Goal: Manage account settings

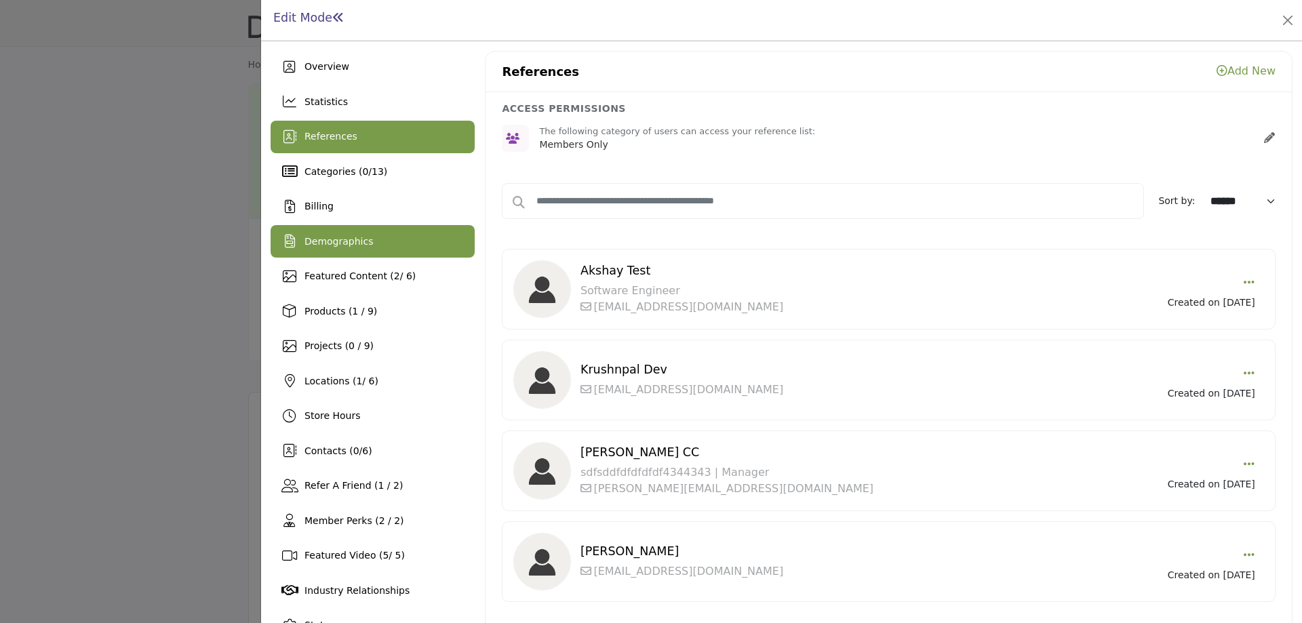
scroll to position [37, 0]
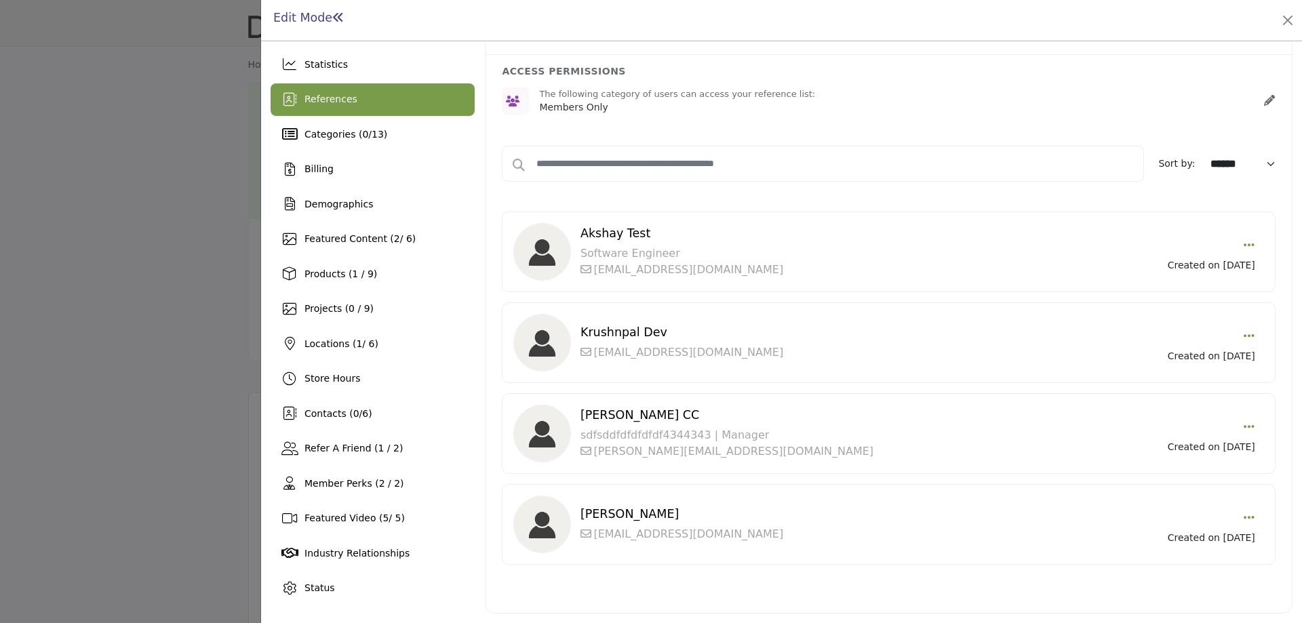
click at [151, 195] on div at bounding box center [651, 311] width 1302 height 623
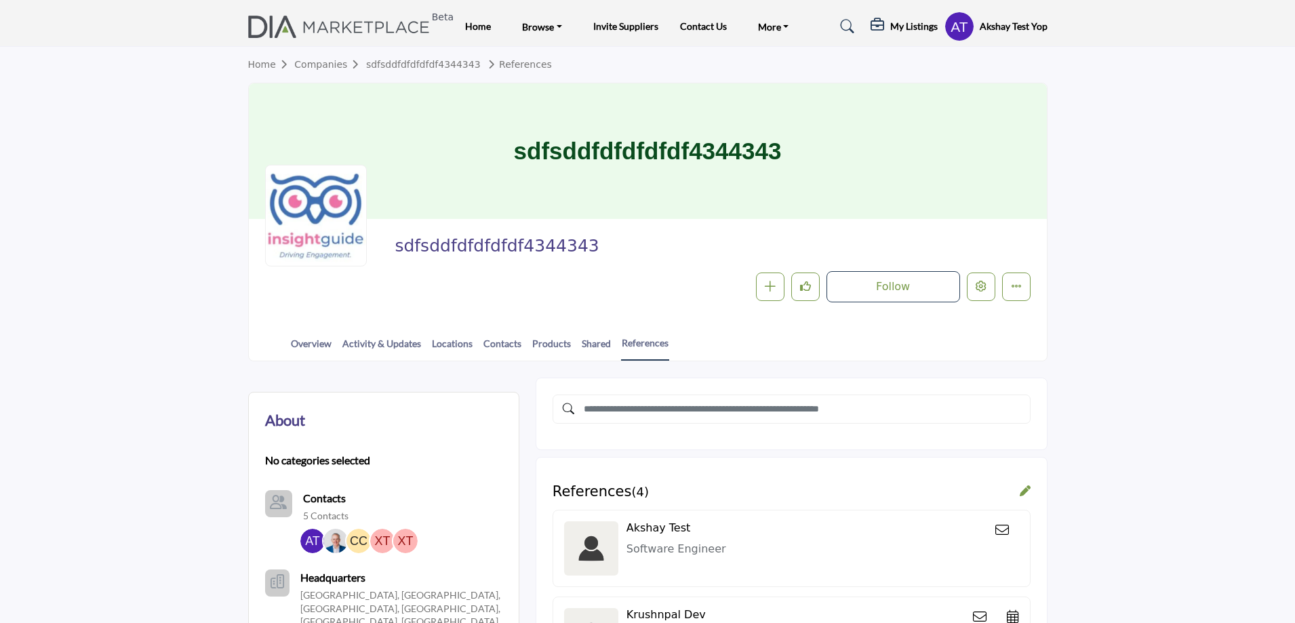
click at [954, 37] on profile-featured-843efc11-b24f-4155-9828-c37c222e6fb8 "Show hide supplier dropdown" at bounding box center [960, 27] width 30 height 30
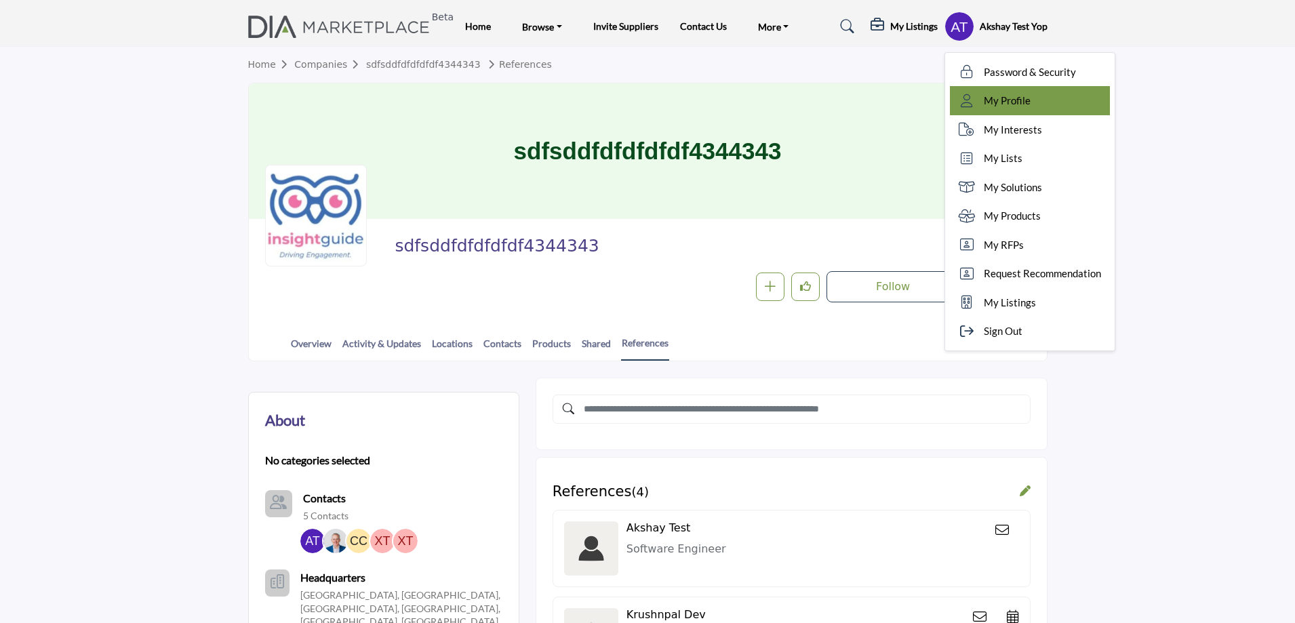
click at [968, 101] on icon at bounding box center [967, 101] width 20 height 14
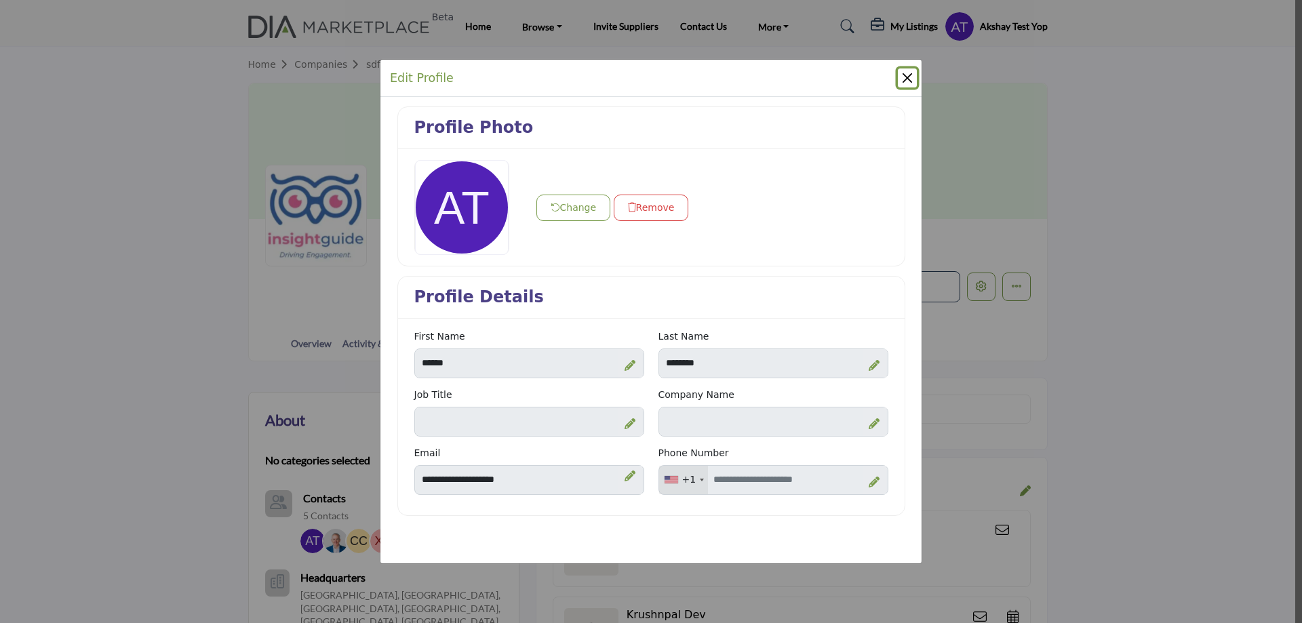
click at [910, 75] on button "Close" at bounding box center [907, 78] width 19 height 19
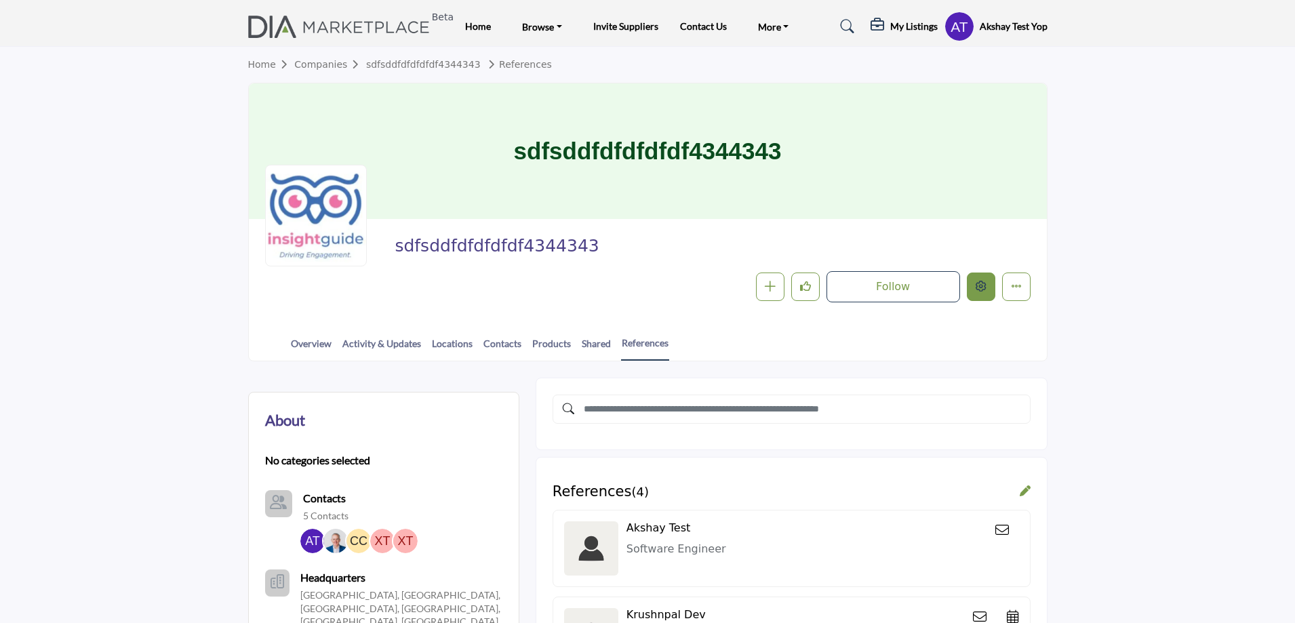
click at [985, 280] on button "Edit company" at bounding box center [981, 287] width 28 height 28
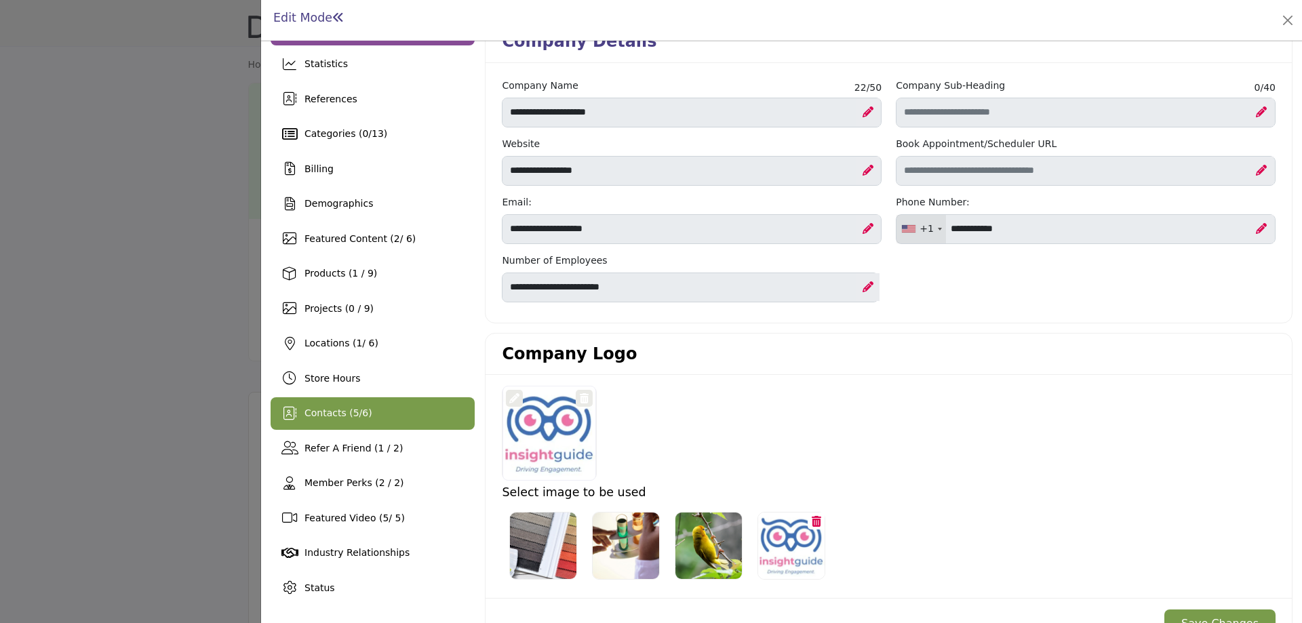
click at [319, 410] on span "Contacts ( 5 / 6 )" at bounding box center [339, 413] width 68 height 11
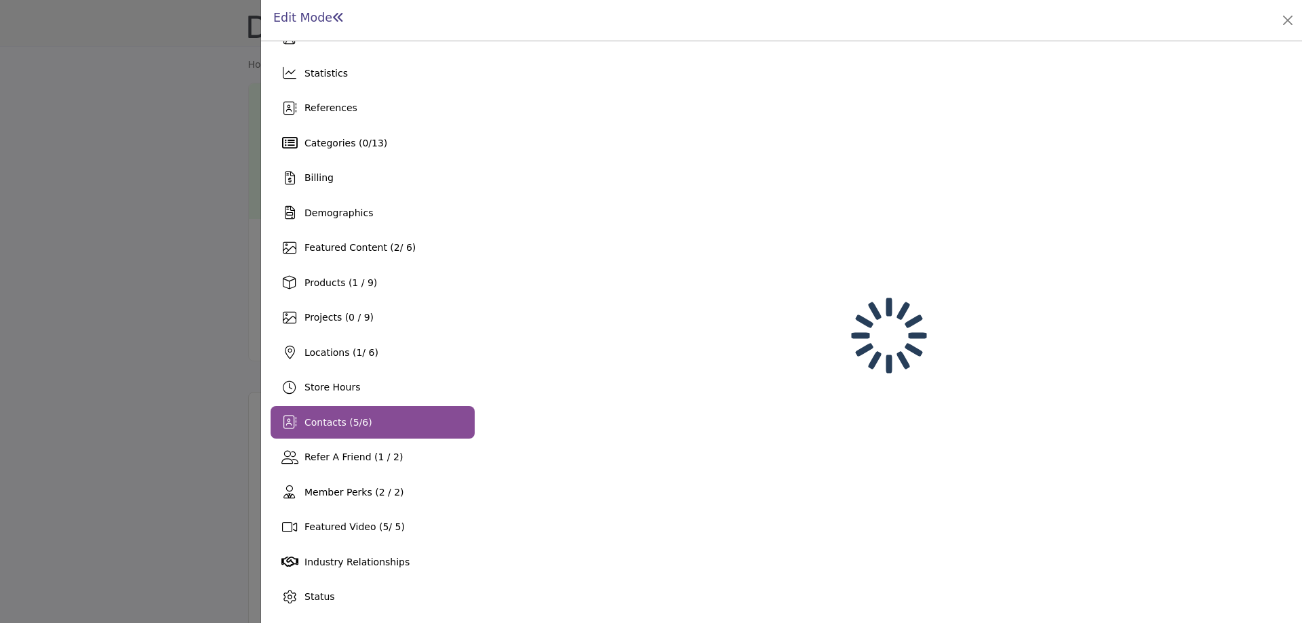
scroll to position [28, 0]
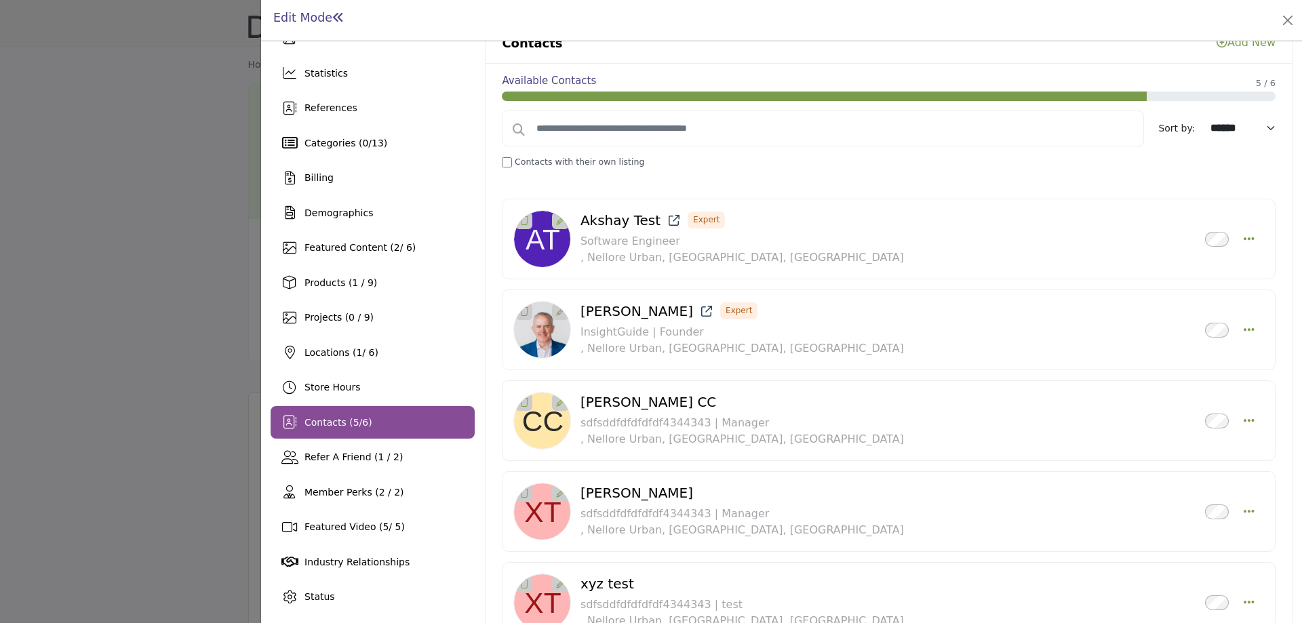
scroll to position [37, 0]
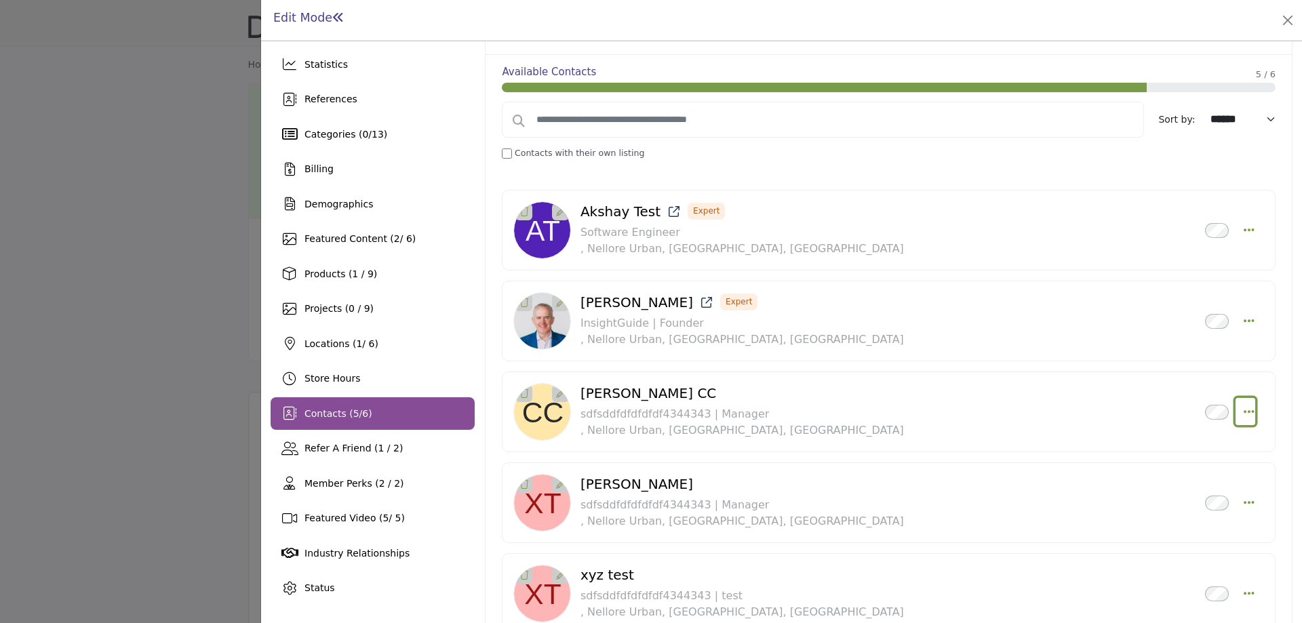
click at [1244, 410] on icon "Select Droddown options" at bounding box center [1249, 412] width 11 height 12
click at [1244, 318] on icon "Select Droddown options" at bounding box center [1249, 321] width 11 height 12
click at [357, 418] on span "Contacts ( 5 / 6 )" at bounding box center [339, 413] width 68 height 11
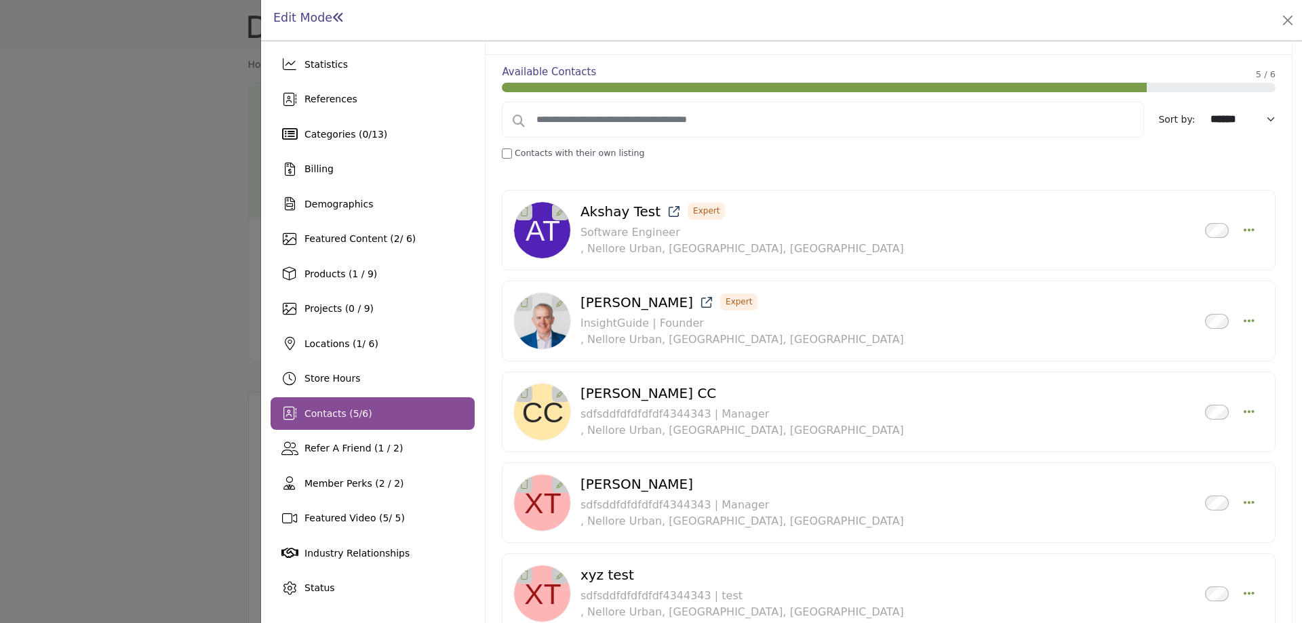
scroll to position [28, 0]
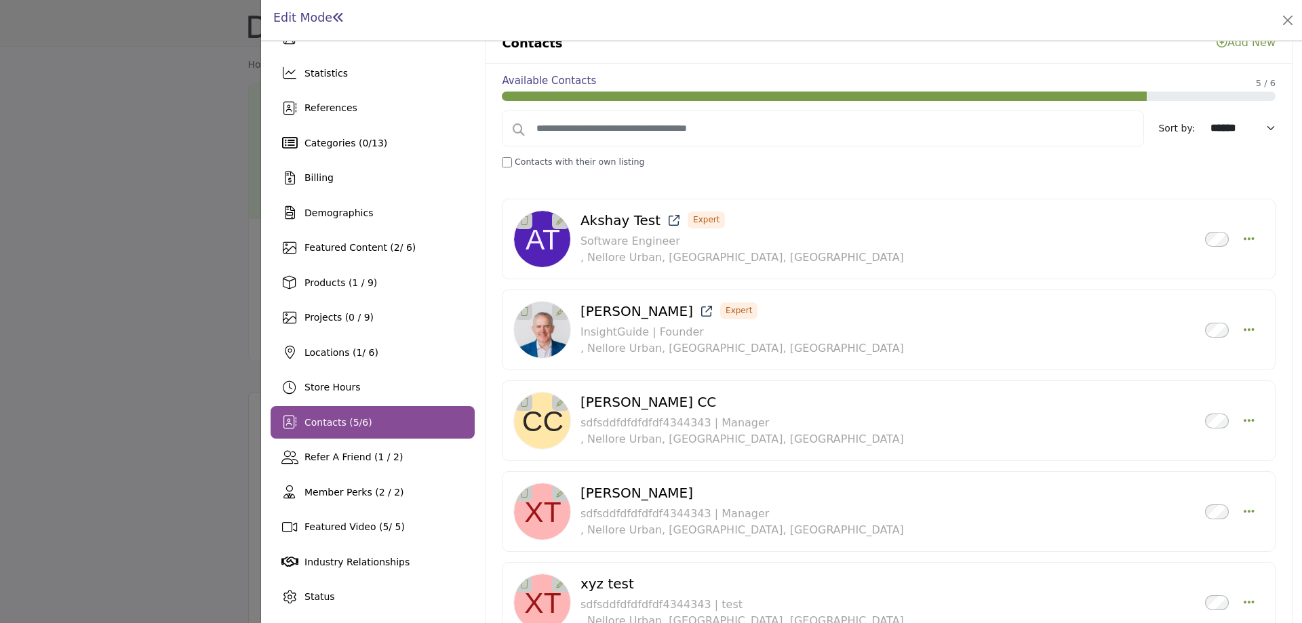
scroll to position [37, 0]
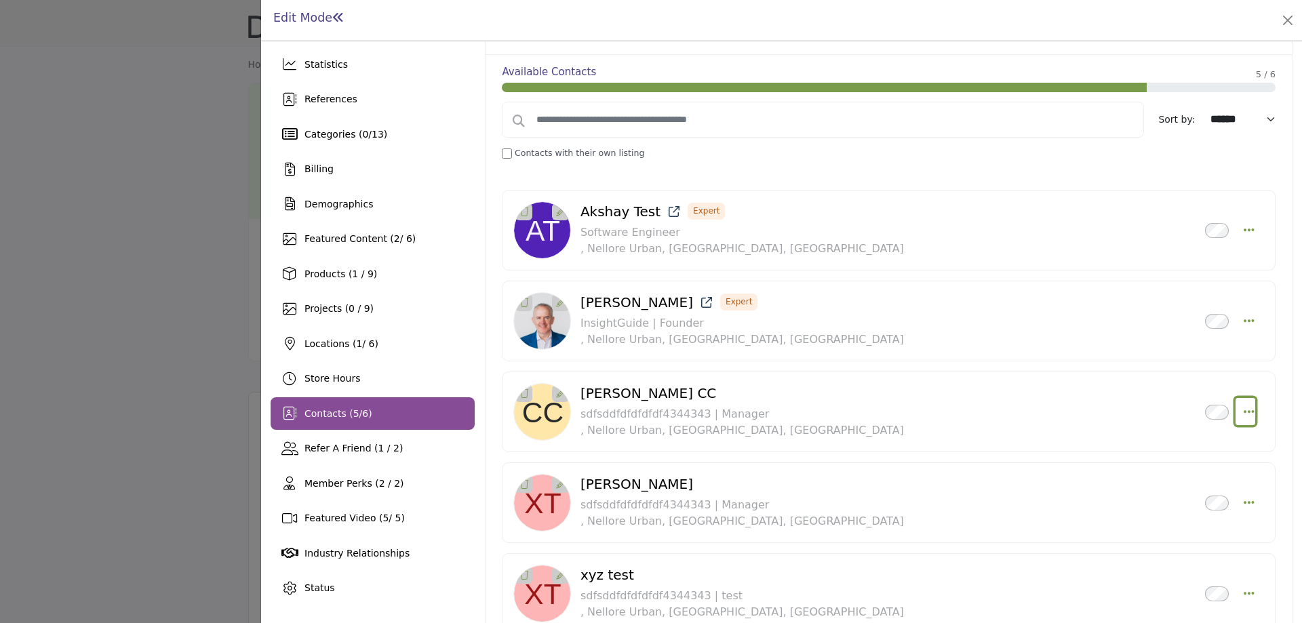
click at [1244, 409] on icon "Select Droddown options" at bounding box center [1249, 412] width 11 height 12
click at [1244, 320] on icon "Select Droddown options" at bounding box center [1249, 321] width 11 height 12
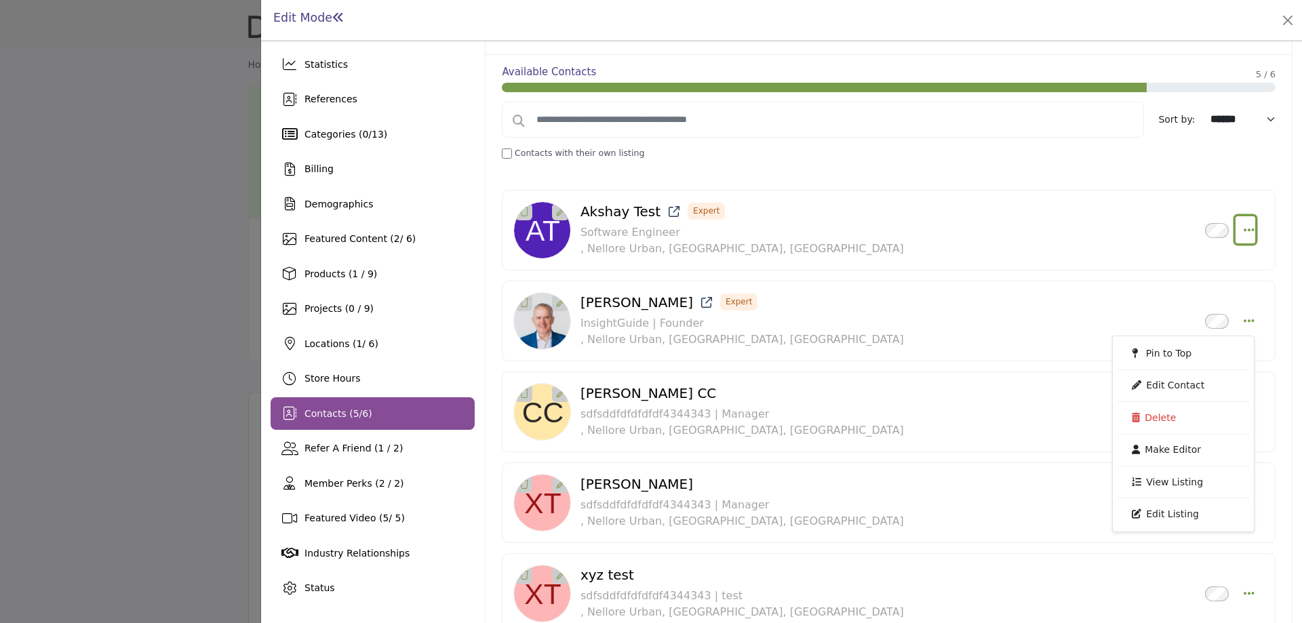
click at [1245, 227] on icon "Select Droddown options" at bounding box center [1249, 230] width 11 height 12
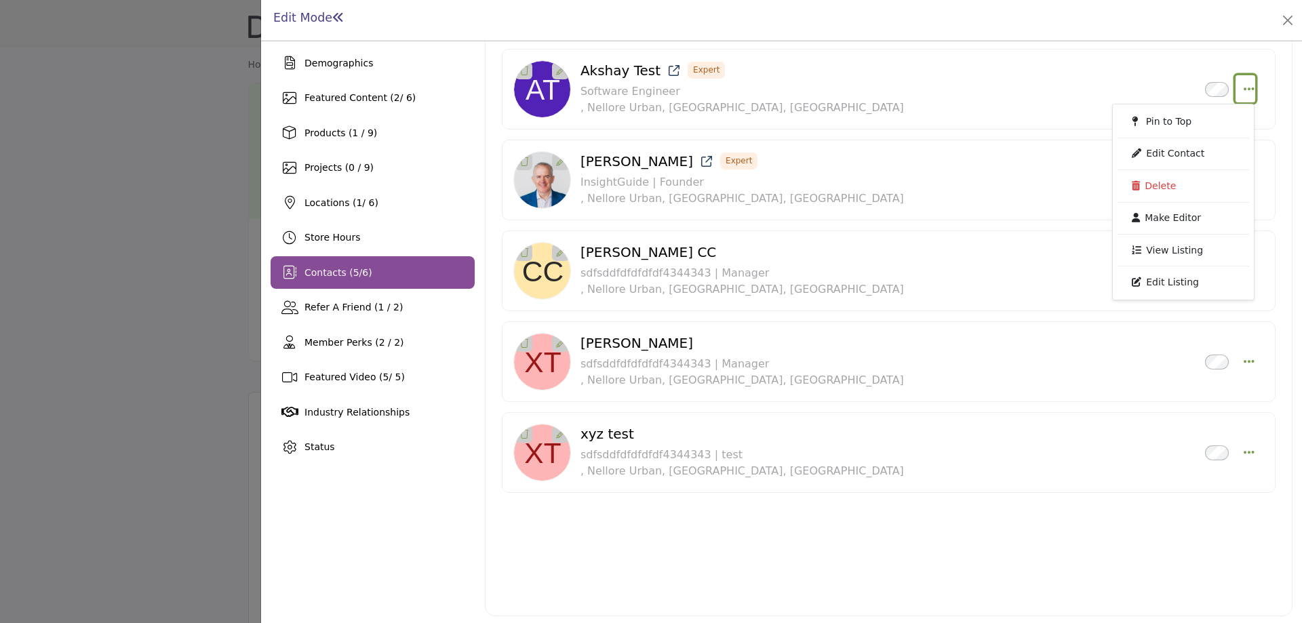
scroll to position [181, 0]
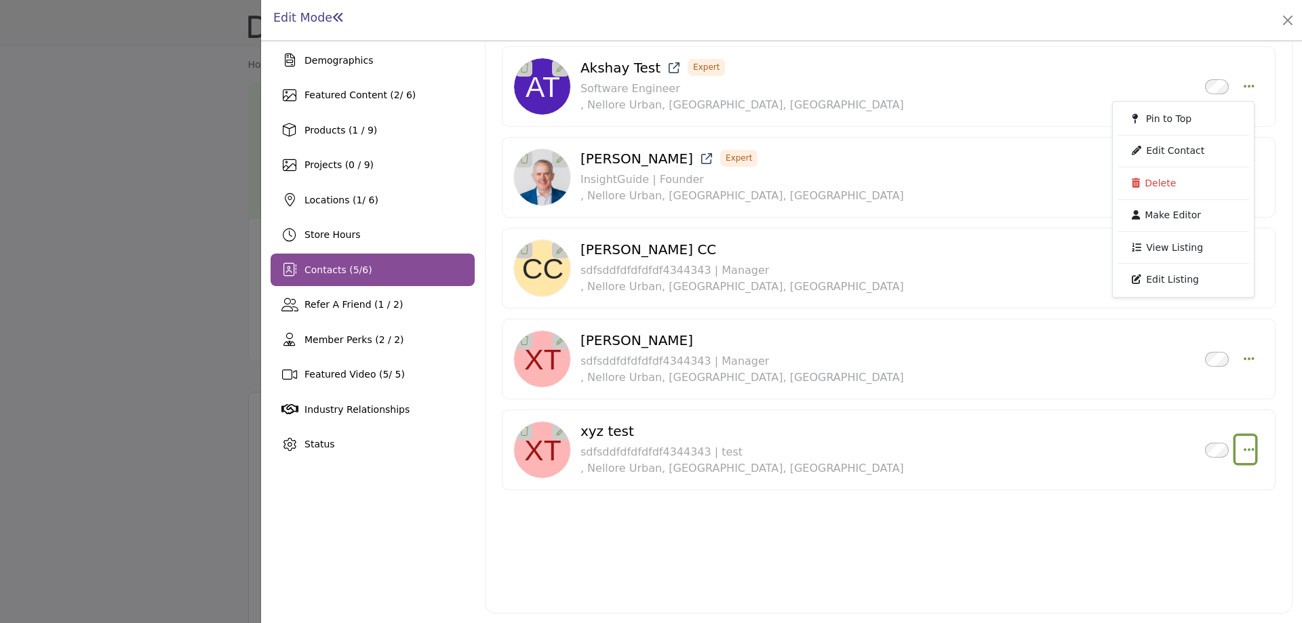
click at [1244, 450] on icon "Select Droddown options" at bounding box center [1249, 450] width 11 height 12
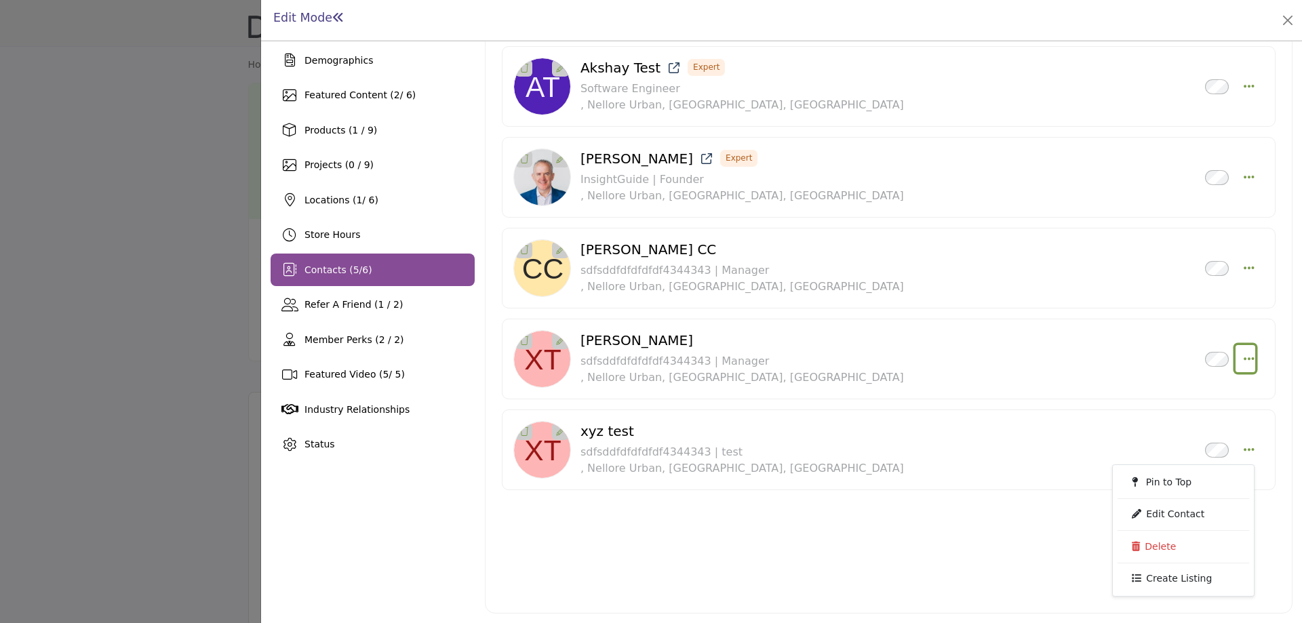
click at [1244, 355] on icon "Select Droddown options" at bounding box center [1249, 359] width 11 height 12
click at [968, 24] on div "Edit Mode" at bounding box center [782, 19] width 1022 height 21
